Goal: Transaction & Acquisition: Purchase product/service

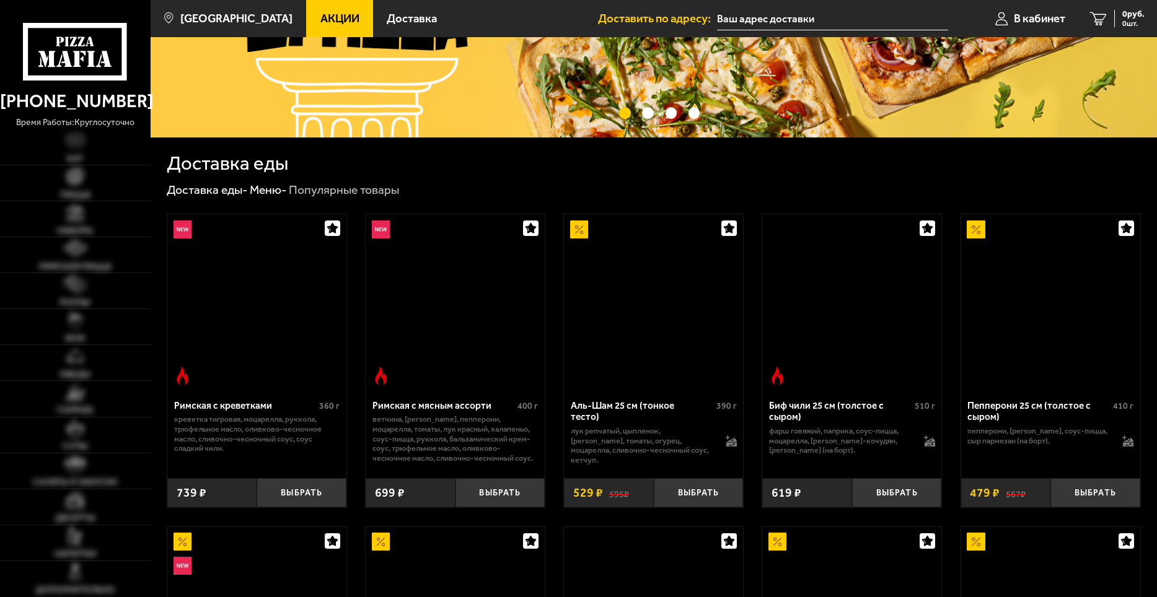
scroll to position [186, 0]
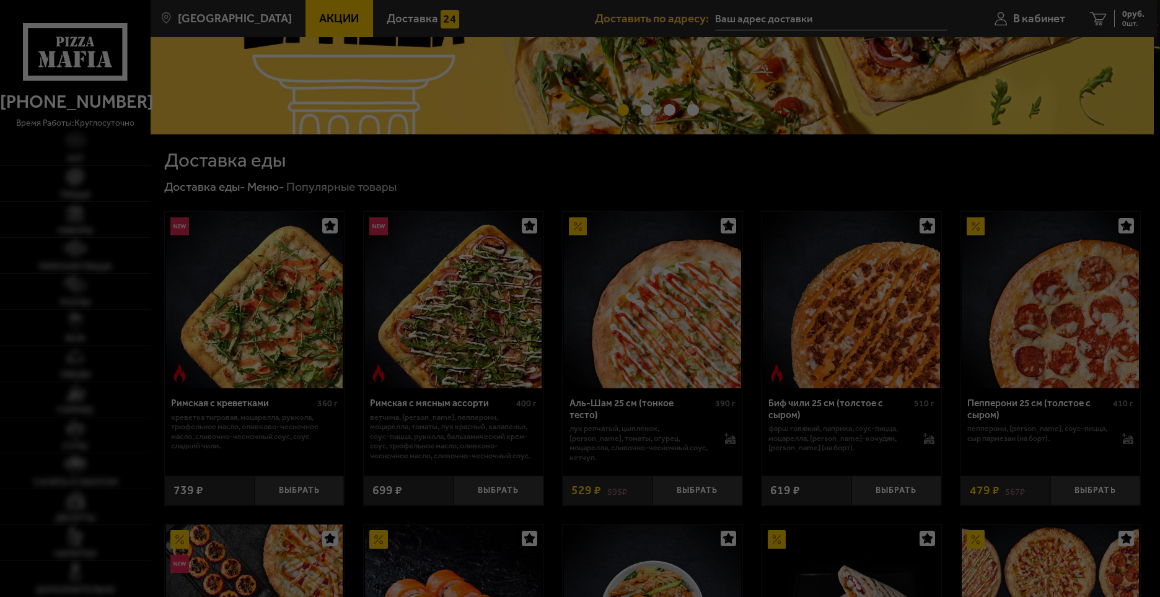
type input "[STREET_ADDRESS][PERSON_NAME]"
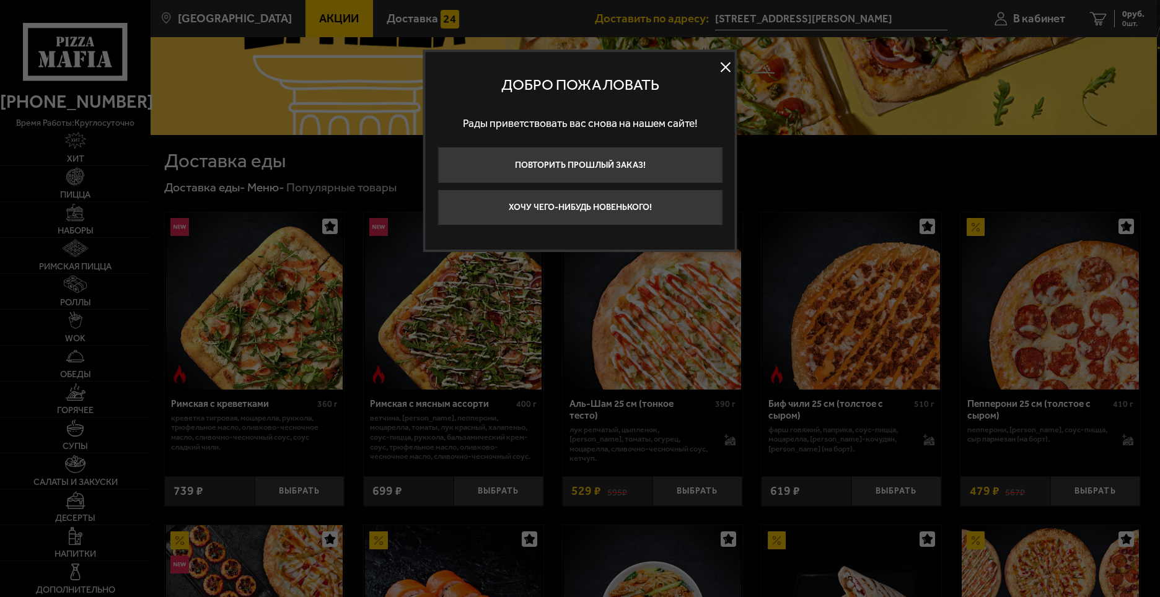
click at [726, 71] on button at bounding box center [725, 67] width 19 height 19
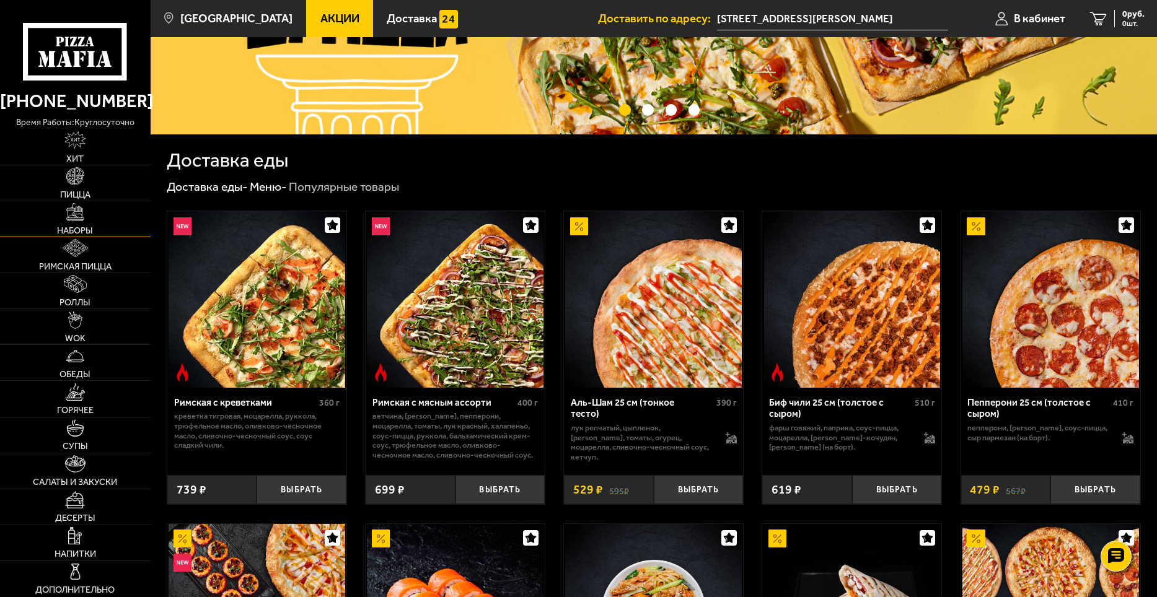
click at [67, 221] on img at bounding box center [75, 212] width 18 height 18
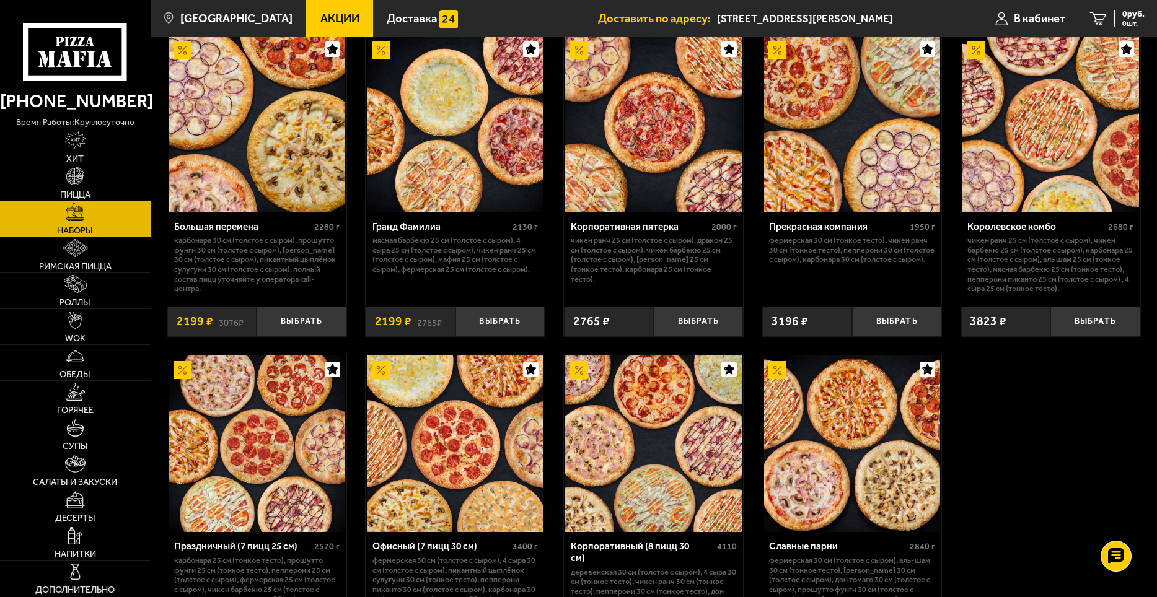
scroll to position [1611, 0]
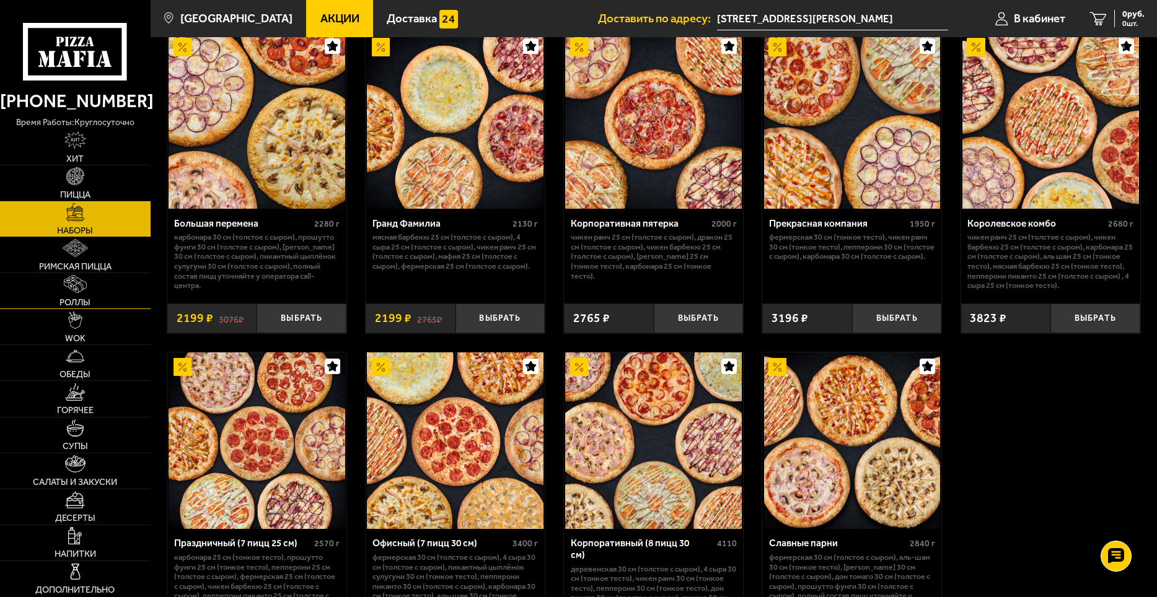
click at [112, 299] on link "Роллы" at bounding box center [75, 290] width 151 height 35
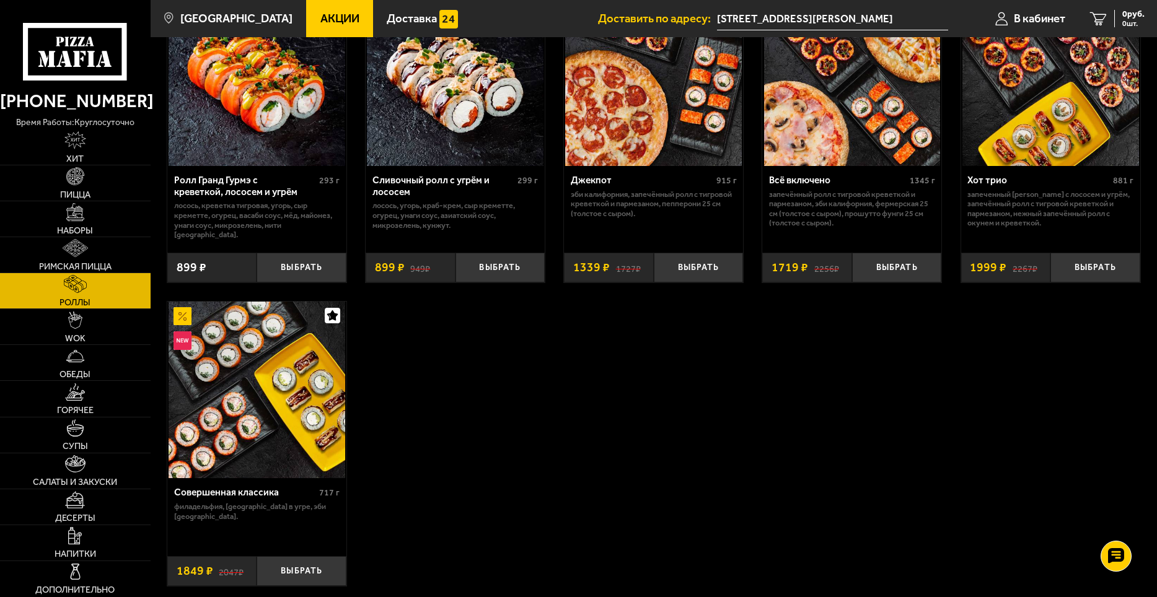
scroll to position [806, 0]
